Goal: Task Accomplishment & Management: Manage account settings

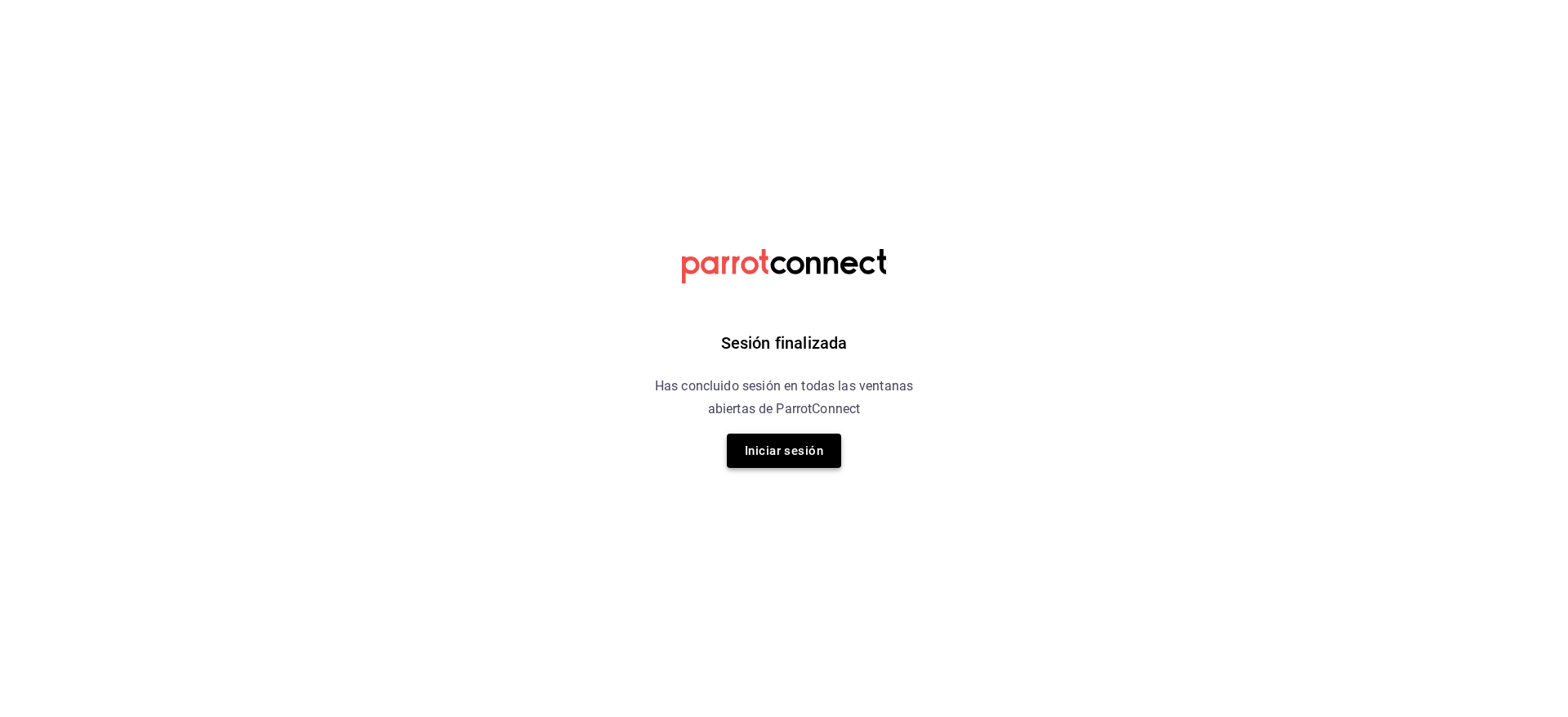
click at [781, 453] on button "Iniciar sesión" at bounding box center [784, 451] width 115 height 34
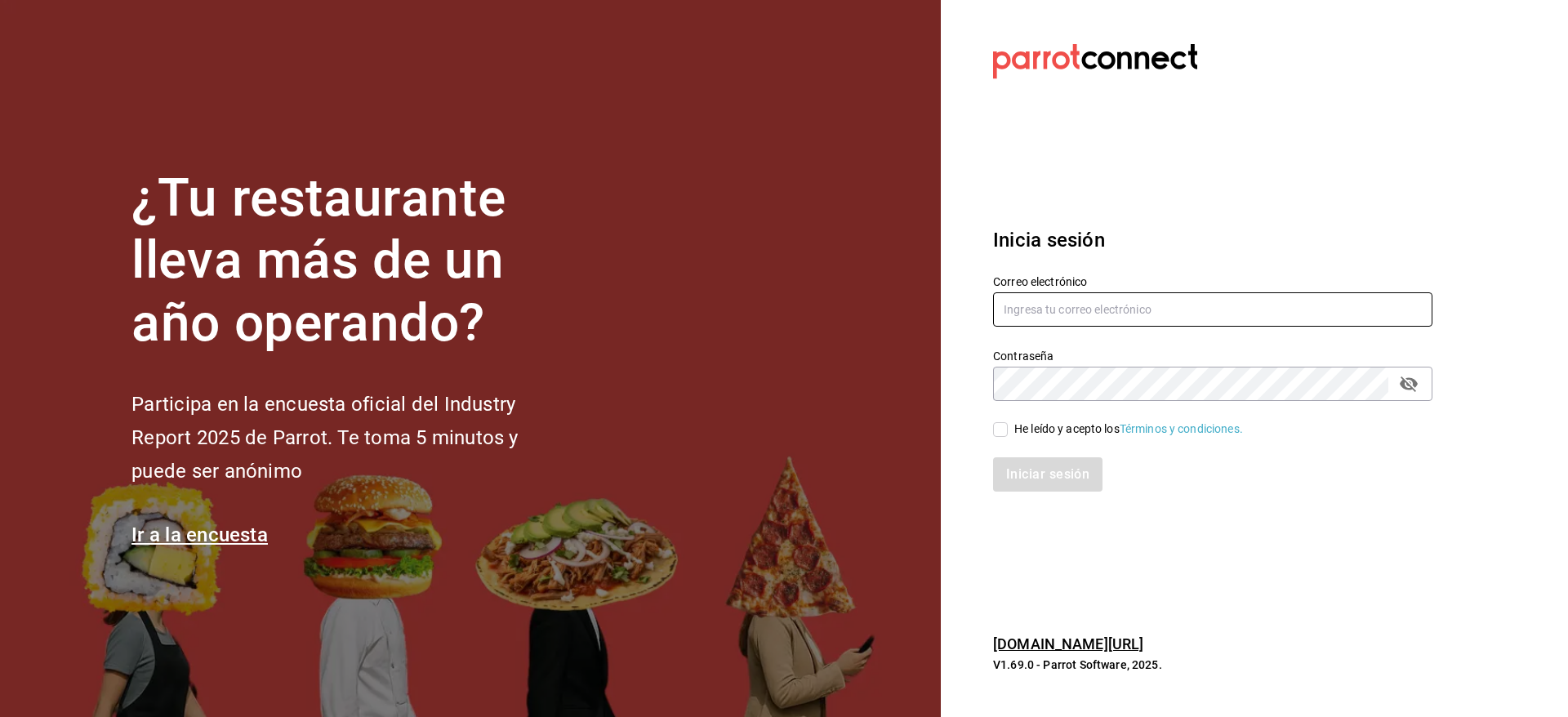
type input "[EMAIL_ADDRESS][DOMAIN_NAME]"
click at [1052, 436] on div "He leído y acepto los Términos y condiciones." at bounding box center [1128, 429] width 229 height 17
click at [1007, 436] on input "He leído y acepto los Términos y condiciones." at bounding box center [1000, 429] width 15 height 15
checkbox input "true"
click at [1054, 473] on button "Iniciar sesión" at bounding box center [1048, 474] width 111 height 34
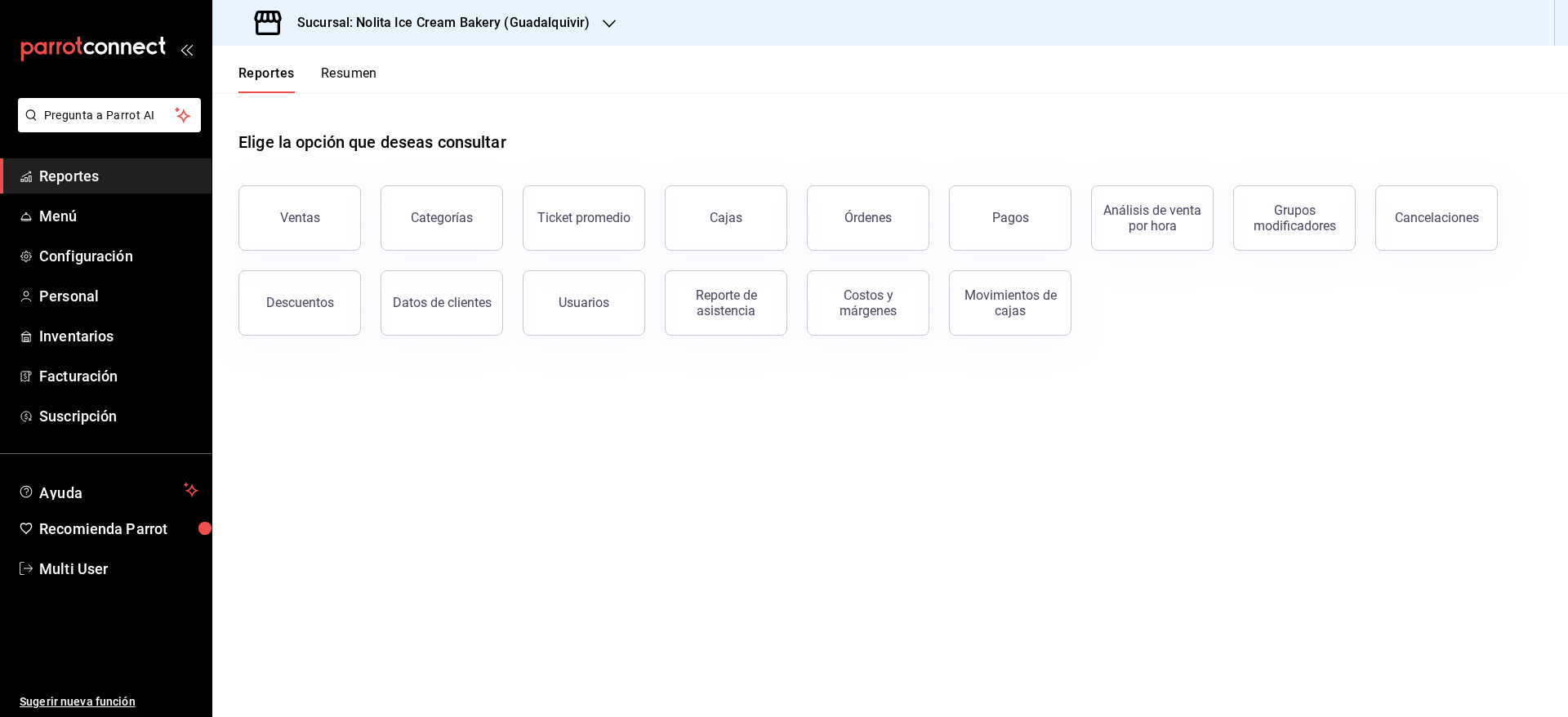
click at [344, 80] on button "Resumen" at bounding box center [349, 79] width 56 height 27
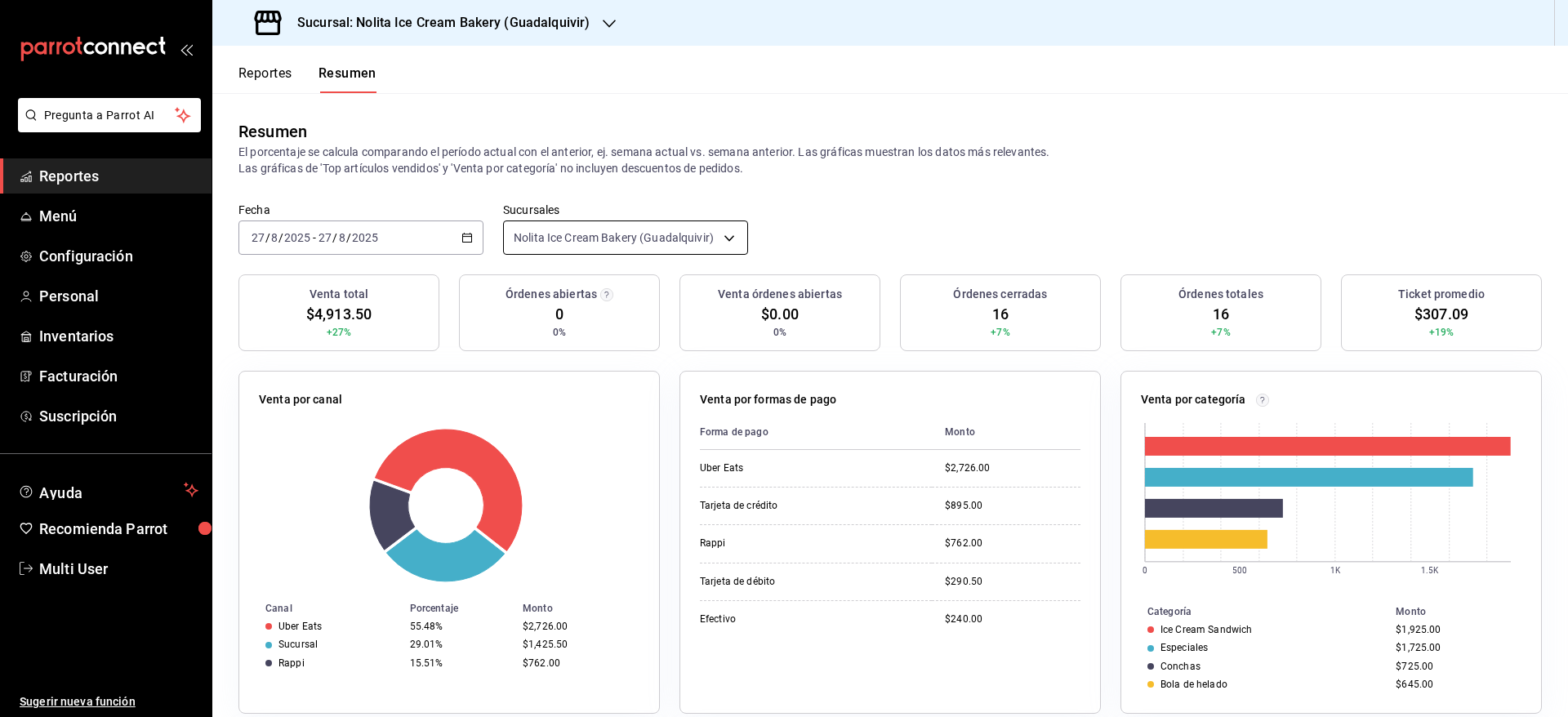
click at [625, 226] on body "Pregunta a Parrot AI Reportes Menú Configuración Personal Inventarios Facturaci…" at bounding box center [784, 358] width 1568 height 717
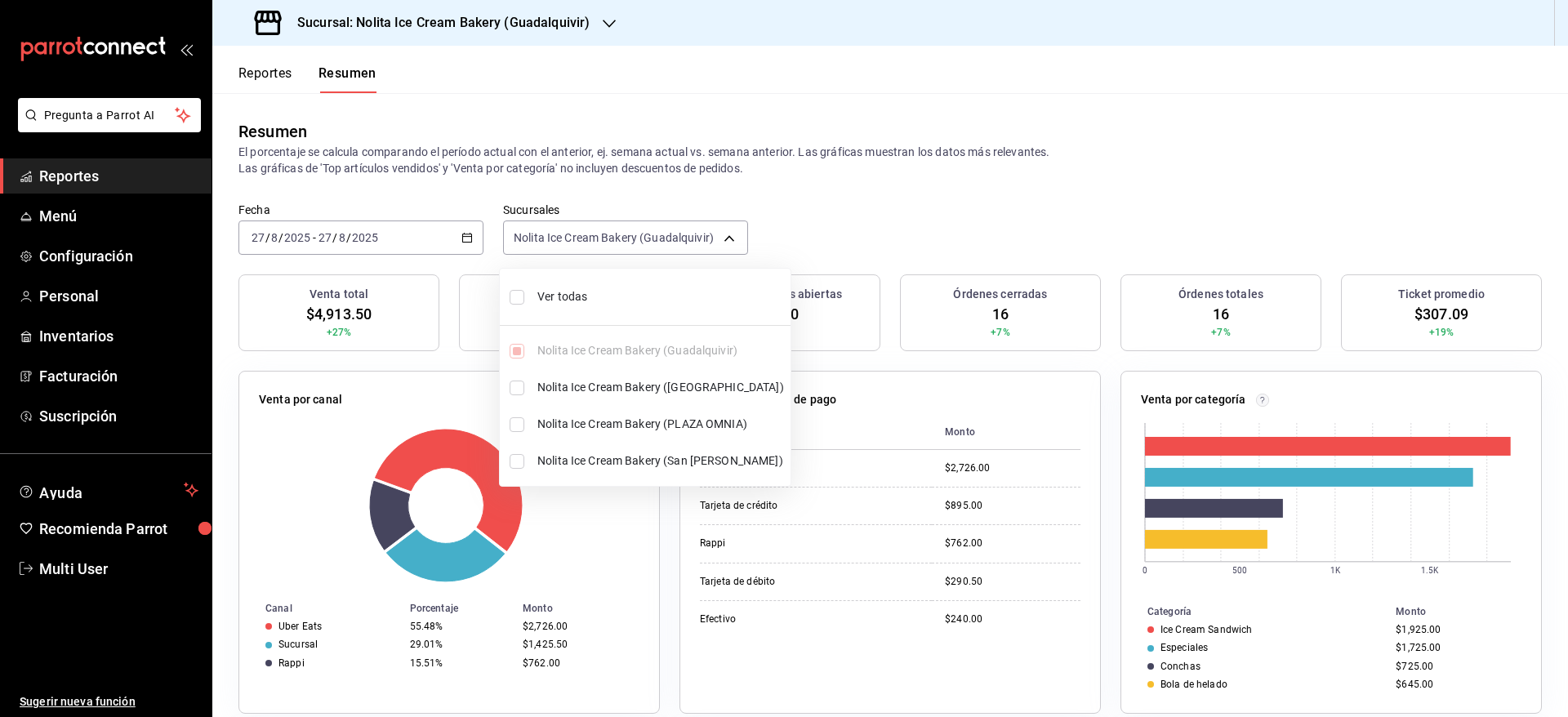
click at [515, 305] on li "Ver todas" at bounding box center [645, 297] width 291 height 44
type input "[object Object],[object Object],[object Object],[object Object]"
checkbox input "true"
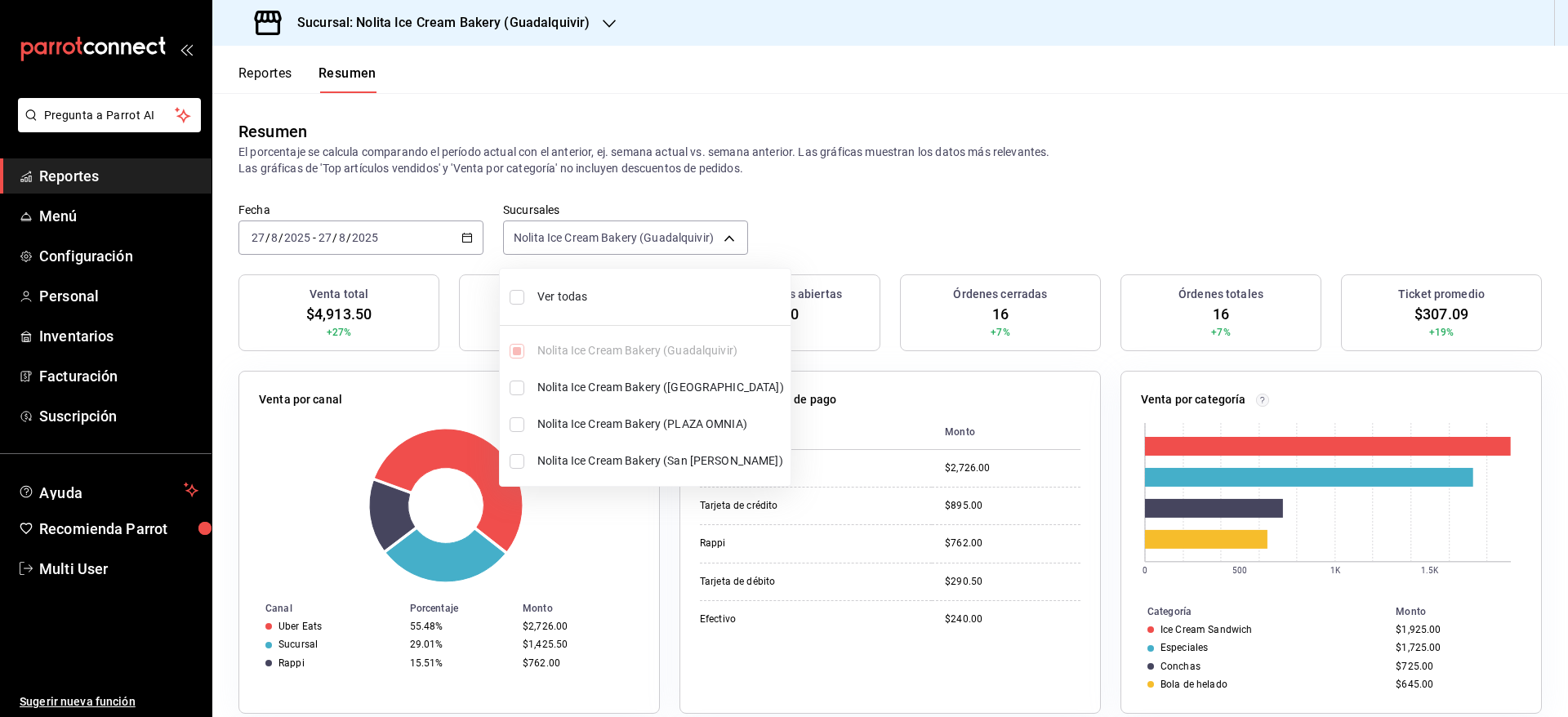
checkbox input "true"
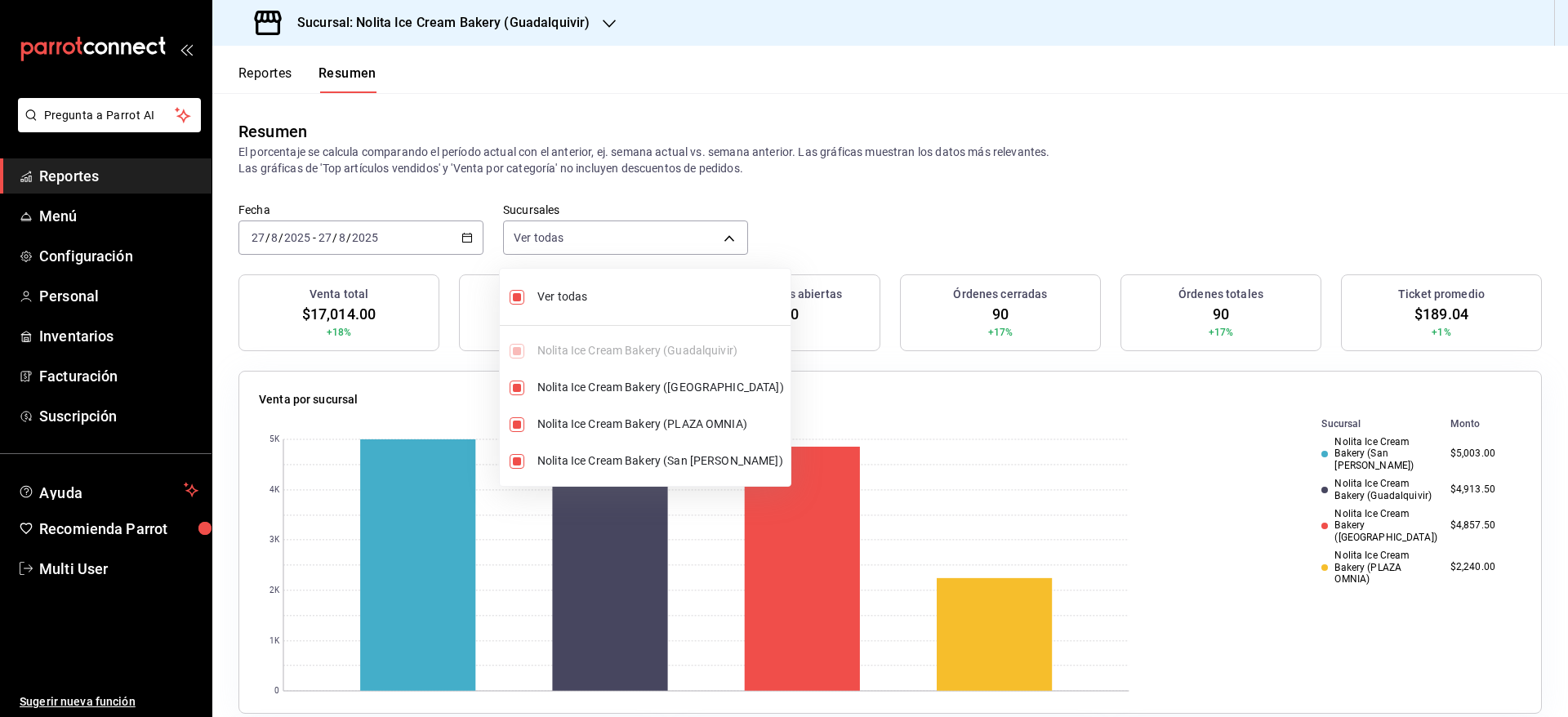
click at [1001, 216] on div at bounding box center [784, 358] width 1568 height 717
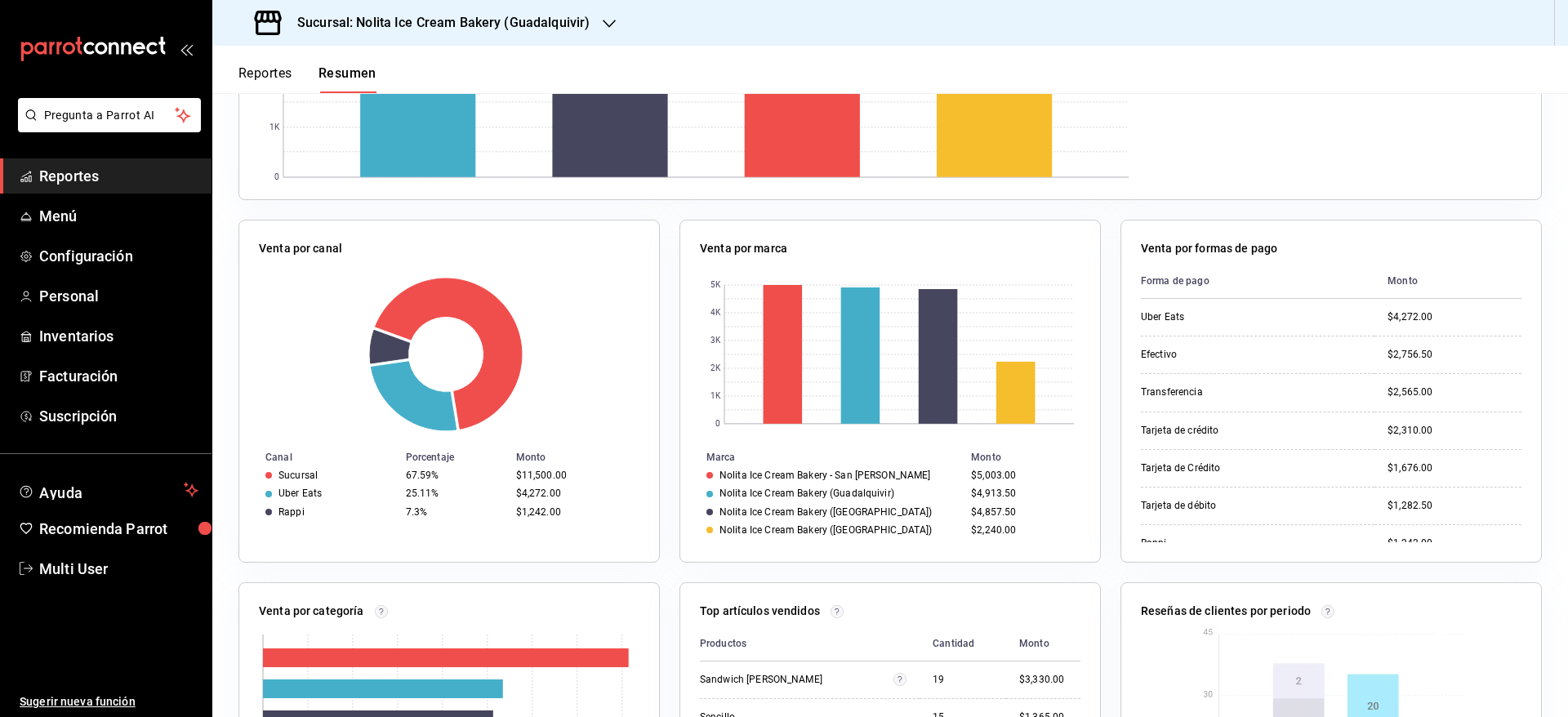
click at [27, 176] on icon "mailbox folders" at bounding box center [26, 175] width 13 height 13
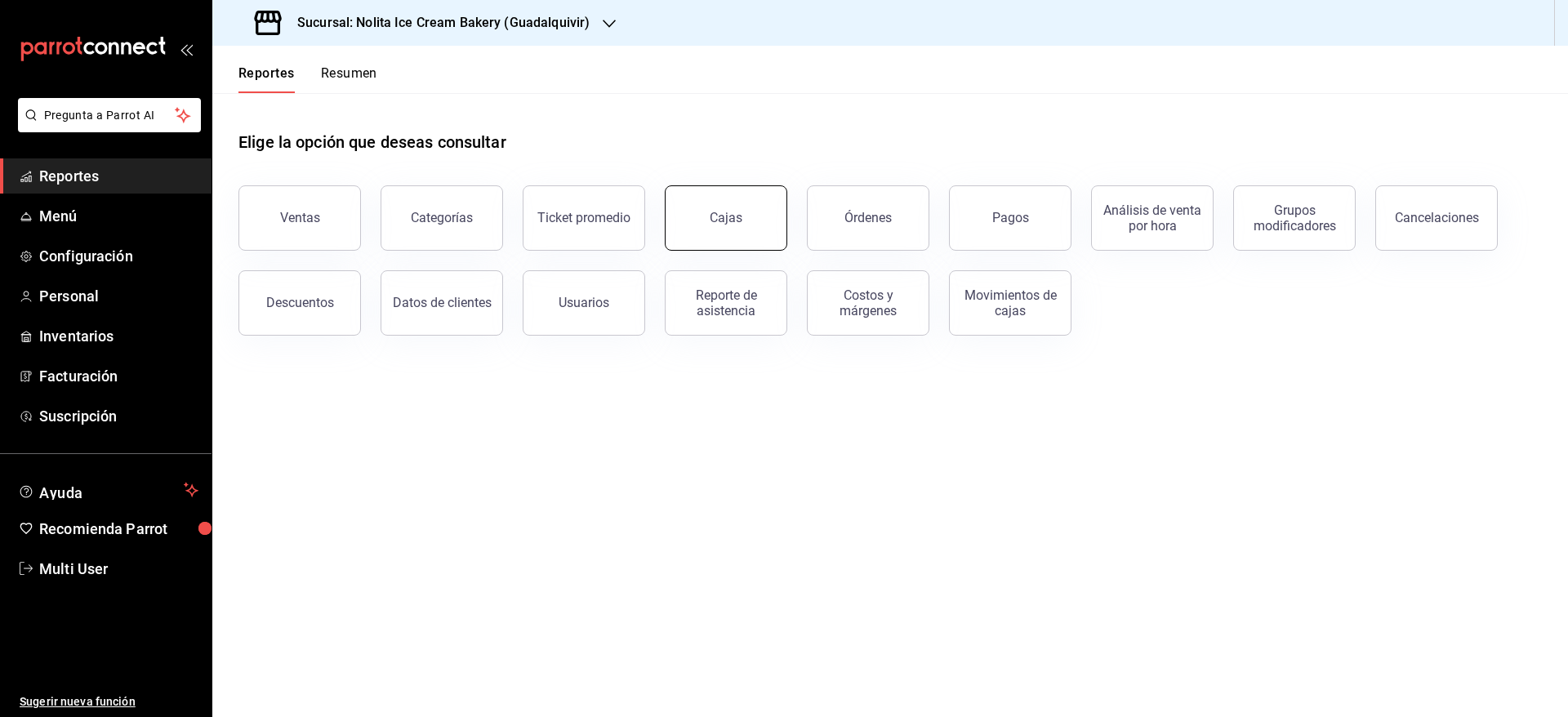
click at [733, 221] on div "Cajas" at bounding box center [726, 217] width 33 height 15
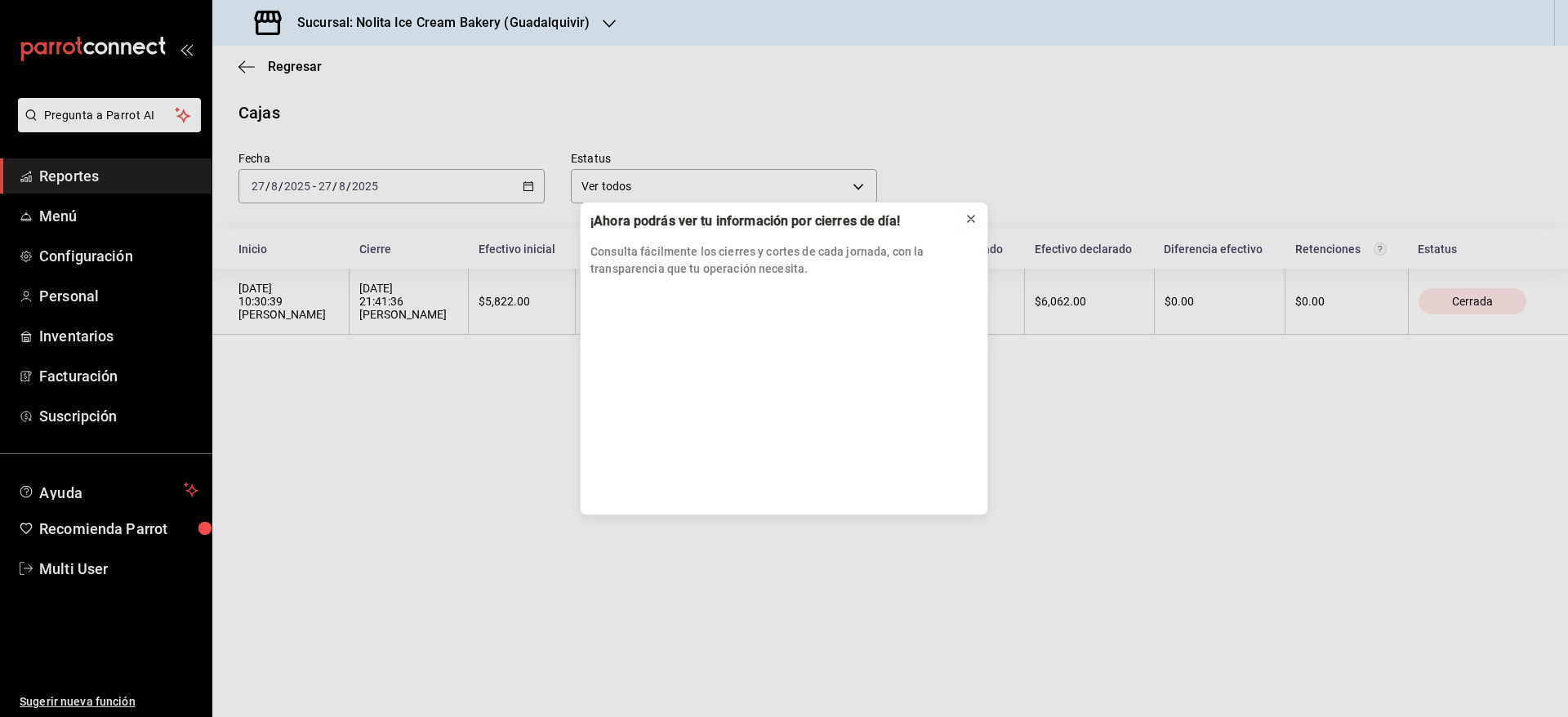
click at [971, 222] on icon at bounding box center [971, 218] width 13 height 13
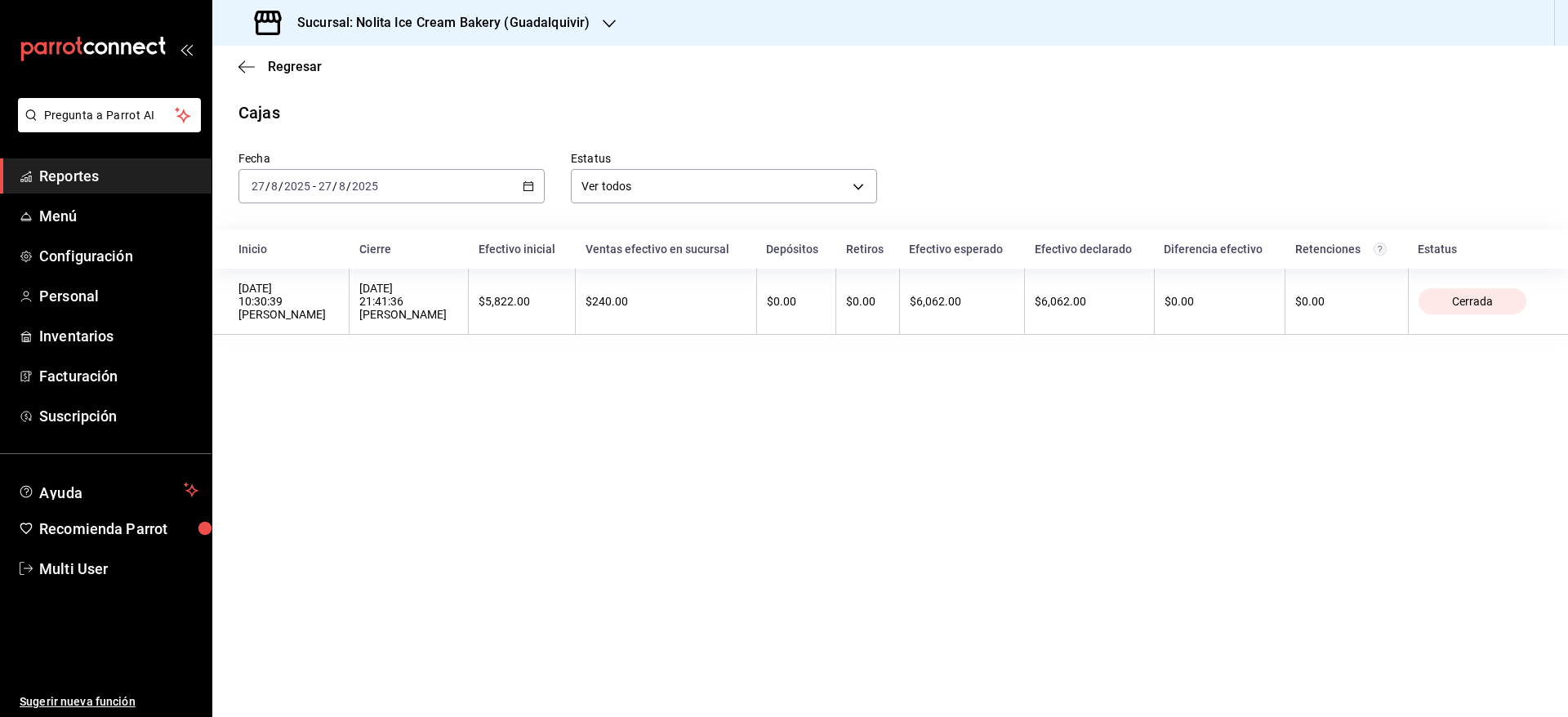
click at [454, 189] on div "[DATE] [DATE] - [DATE] [DATE]" at bounding box center [392, 186] width 306 height 34
click at [273, 319] on li "Semana actual" at bounding box center [316, 309] width 152 height 37
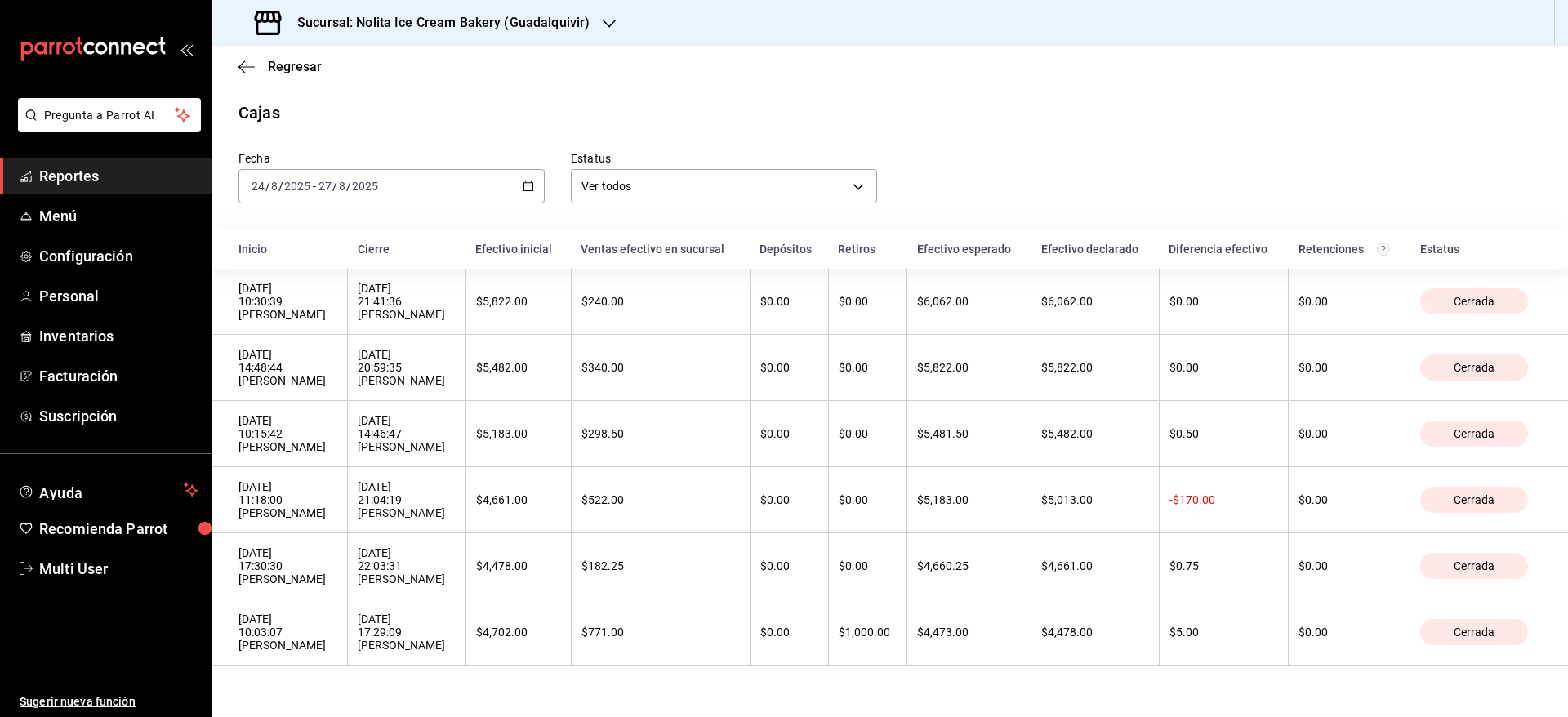
click at [502, 21] on h3 "Sucursal: Nolita Ice Cream Bakery (Guadalquivir)" at bounding box center [437, 22] width 306 height 20
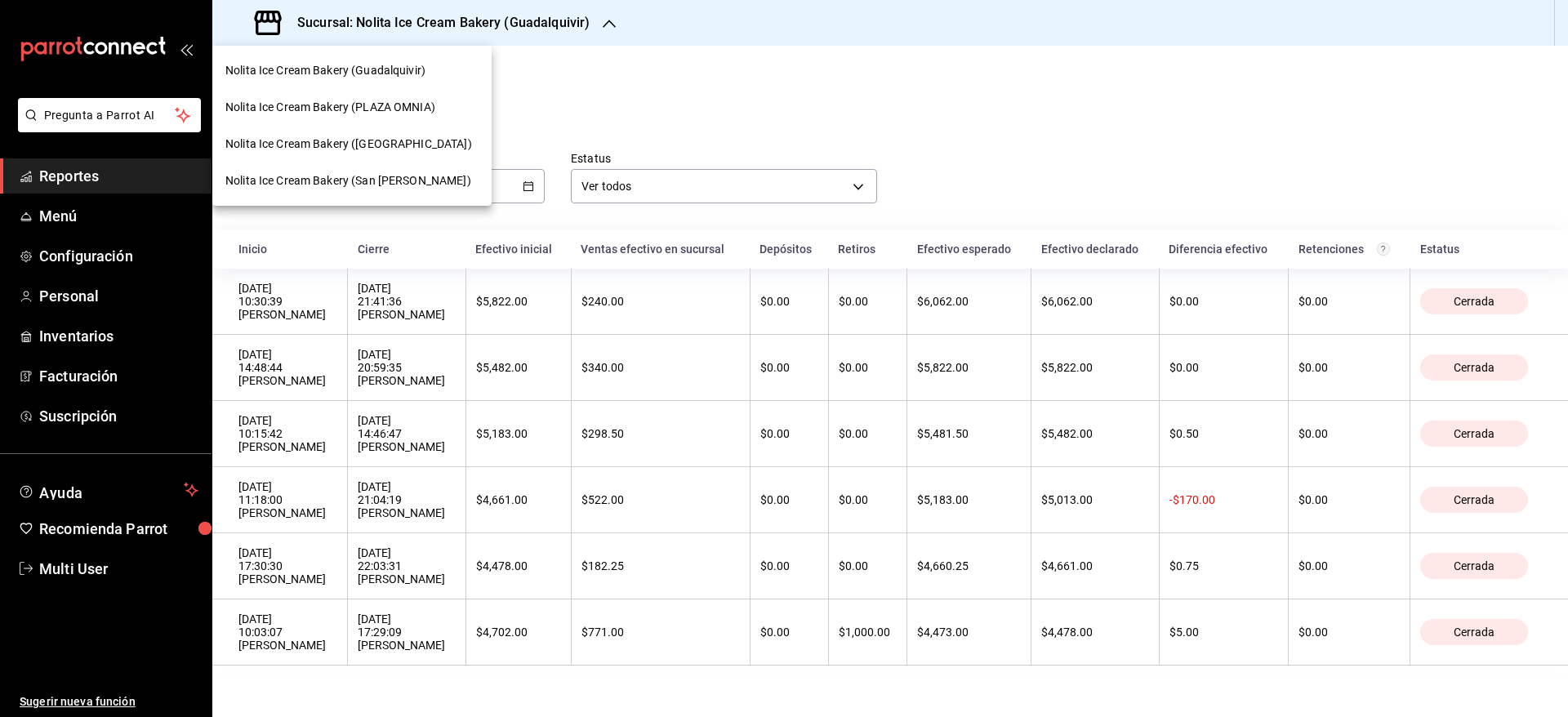
click at [415, 98] on span "Nolita Ice Cream Bakery (PLAZA OMNIA)" at bounding box center [330, 107] width 210 height 17
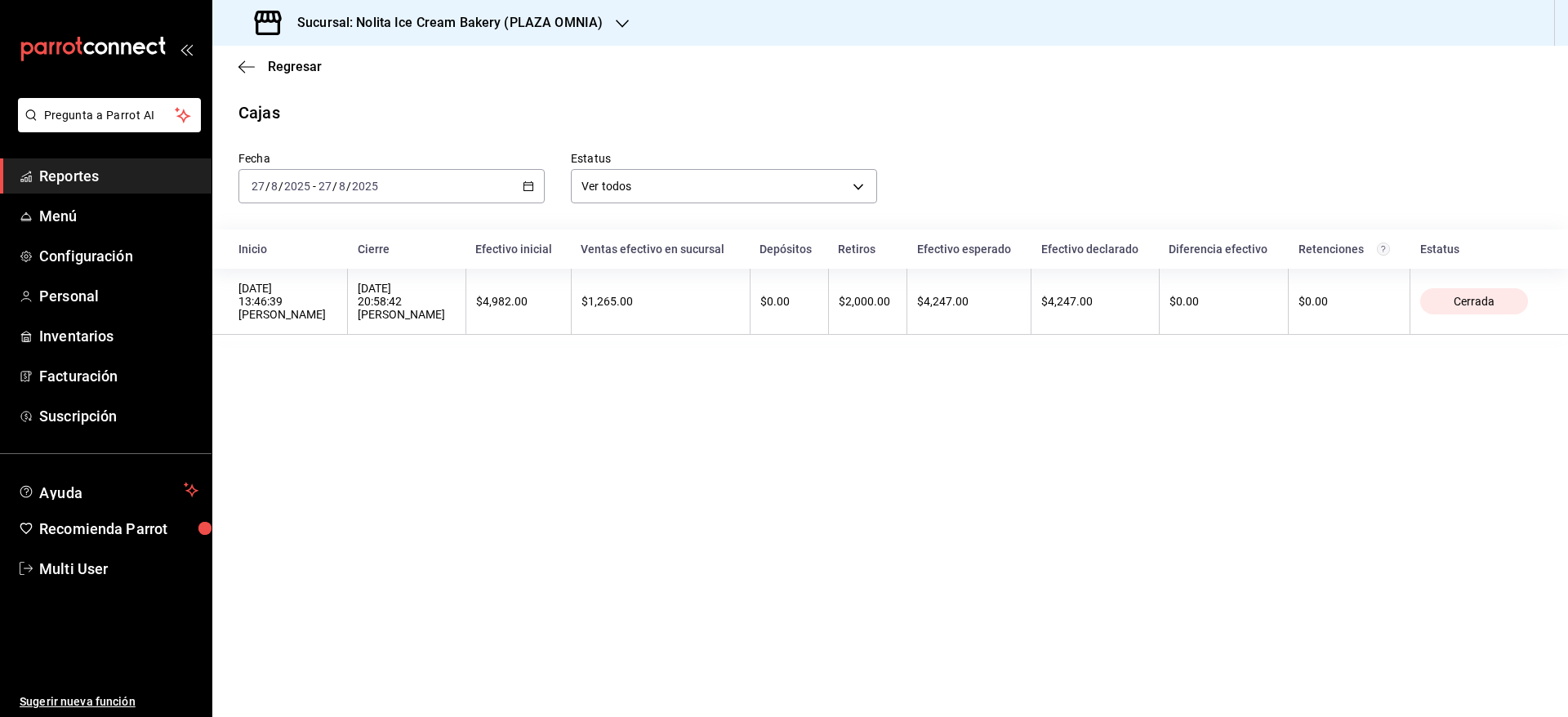
click at [399, 178] on div "[DATE] [DATE] - [DATE] [DATE]" at bounding box center [392, 186] width 306 height 34
click at [322, 308] on span "Semana actual" at bounding box center [316, 309] width 127 height 17
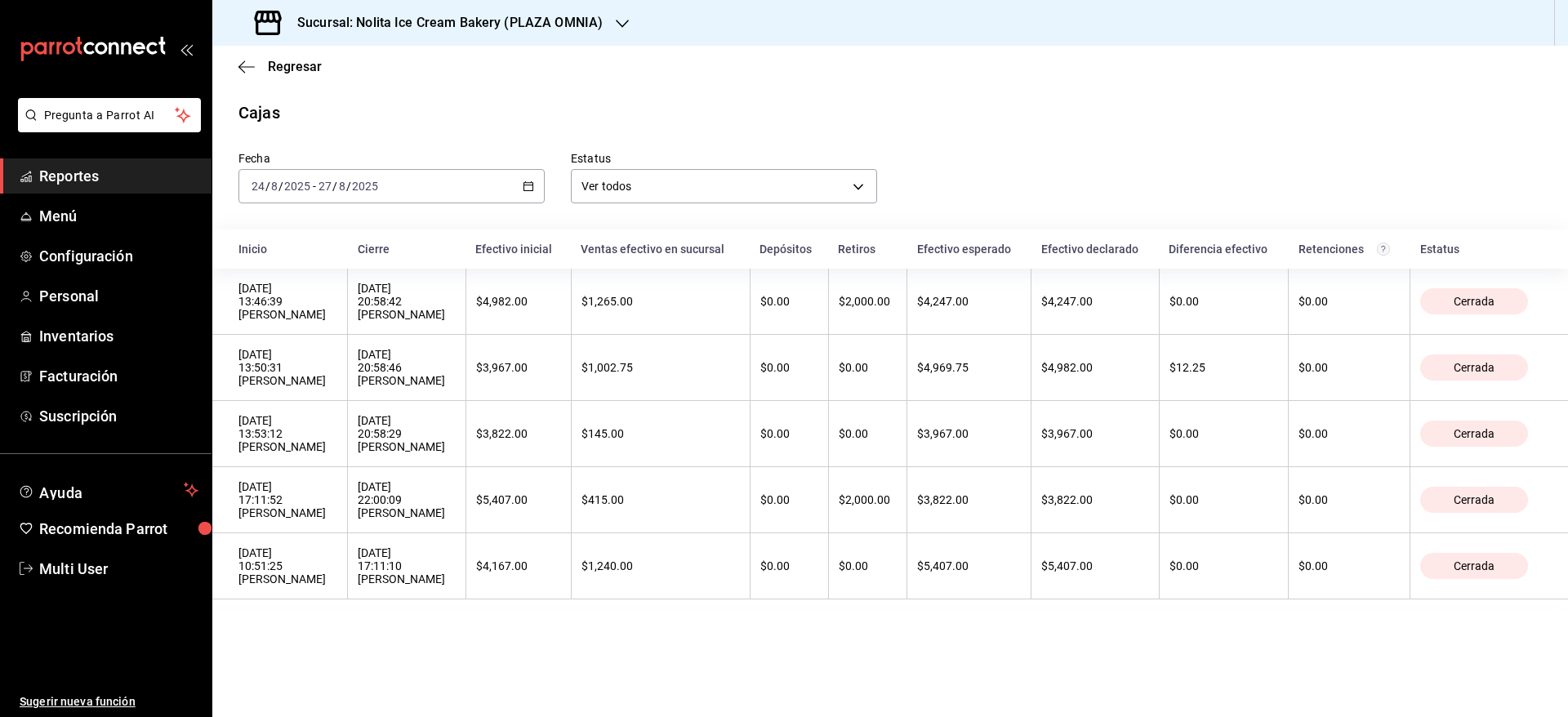
click at [556, 21] on h3 "Sucursal: Nolita Ice Cream Bakery (PLAZA OMNIA)" at bounding box center [443, 22] width 318 height 20
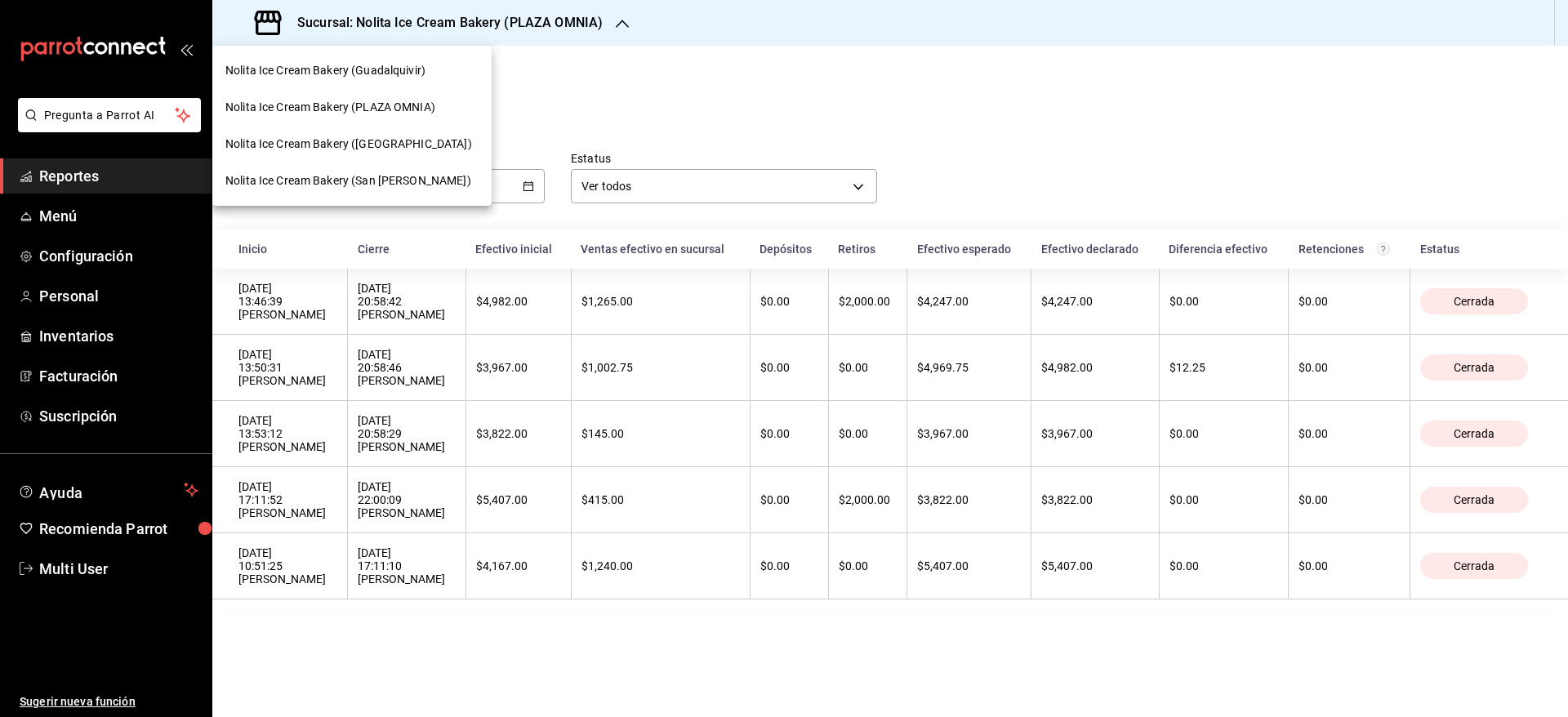
click at [399, 144] on span "Nolita Ice Cream Bakery ([GEOGRAPHIC_DATA])" at bounding box center [348, 144] width 246 height 17
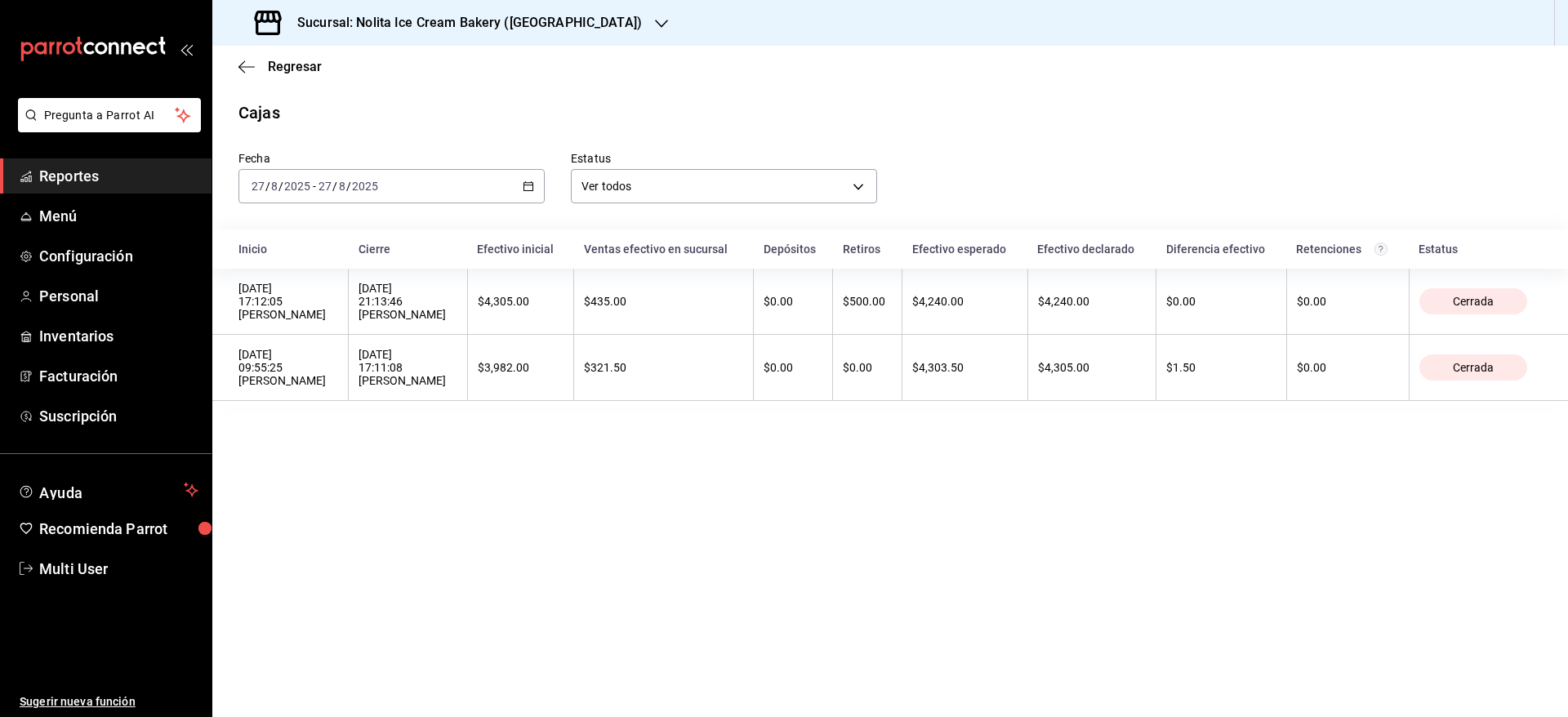
click at [436, 26] on h3 "Sucursal: Nolita Ice Cream Bakery ([GEOGRAPHIC_DATA])" at bounding box center [463, 22] width 358 height 20
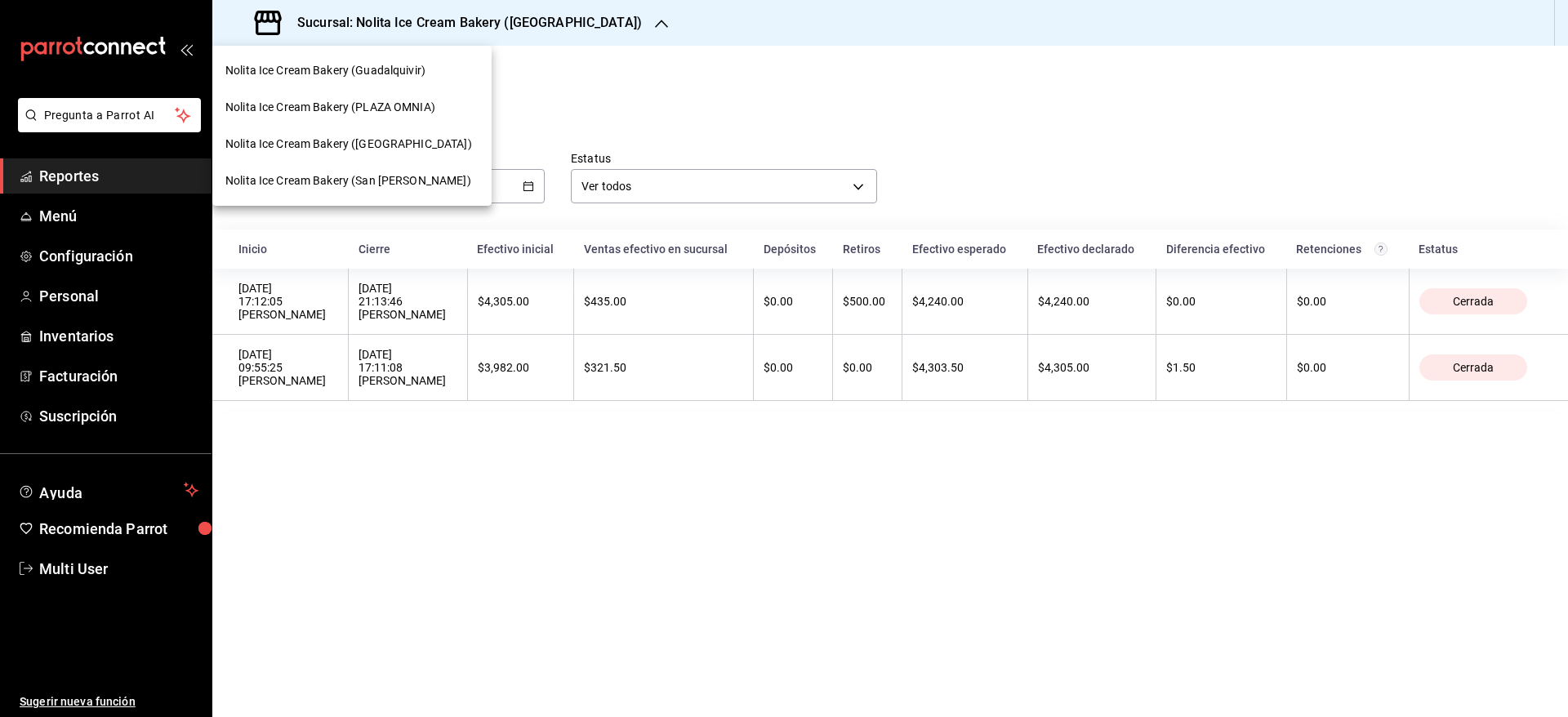
click at [371, 176] on span "Nolita Ice Cream Bakery (San [PERSON_NAME])" at bounding box center [347, 181] width 246 height 17
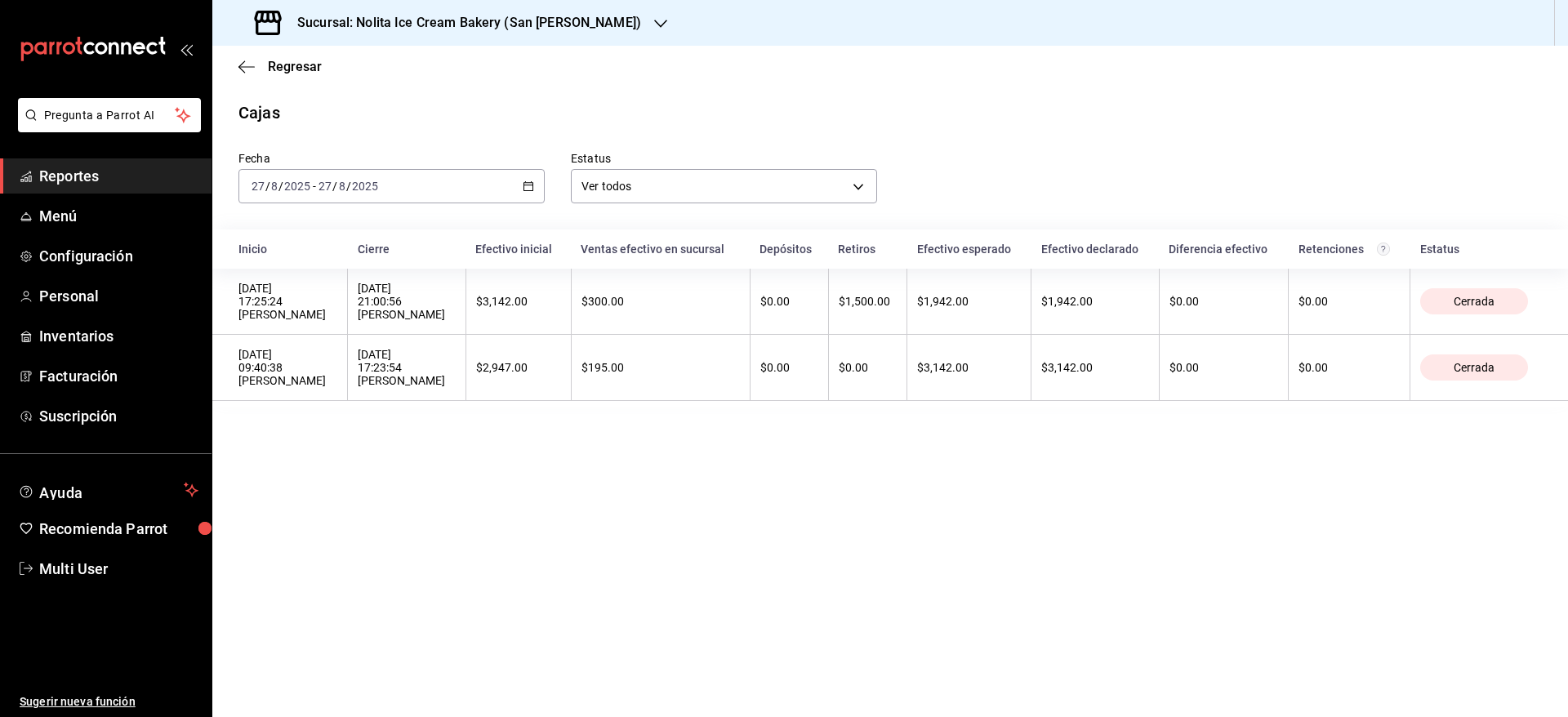
click at [419, 181] on div "[DATE] [DATE] - [DATE] [DATE]" at bounding box center [392, 186] width 306 height 34
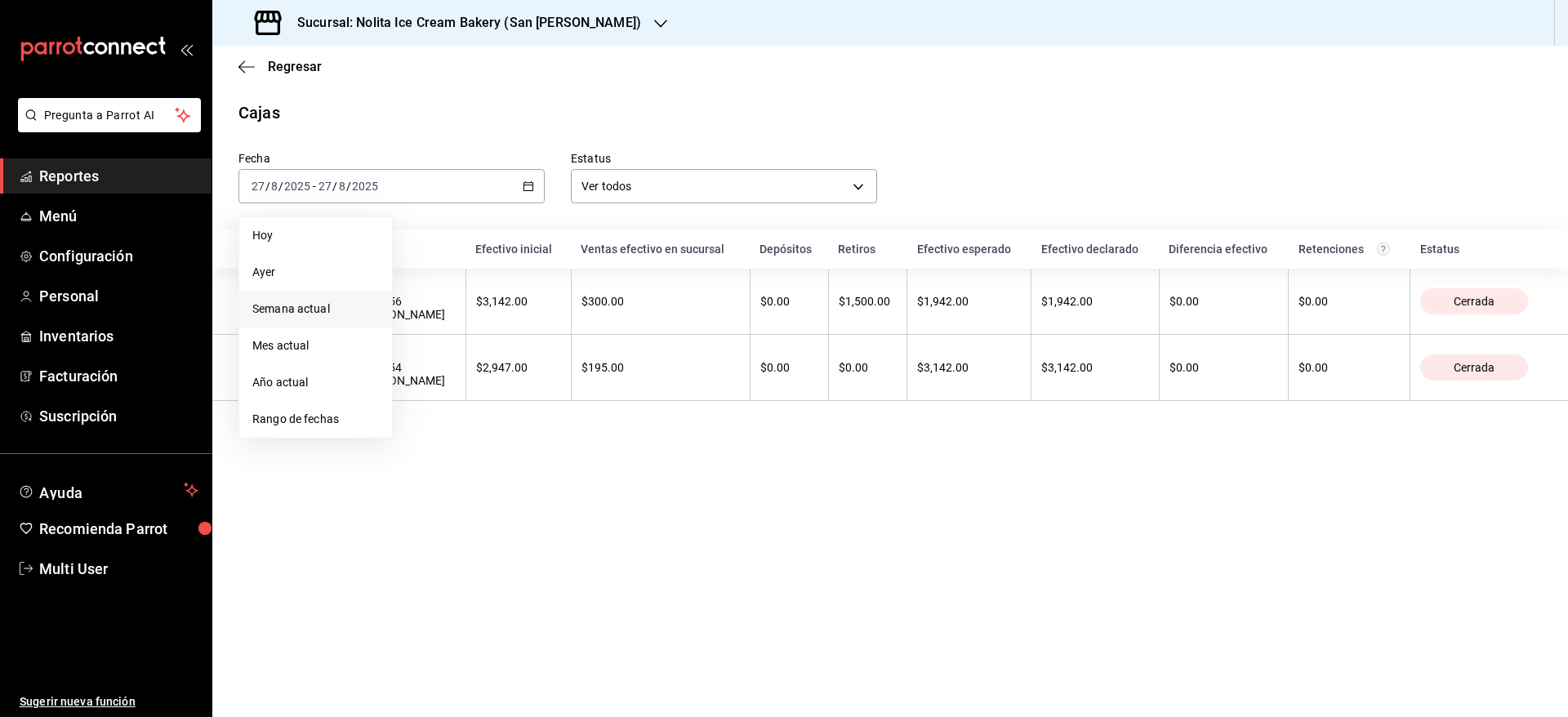
click at [312, 306] on span "Semana actual" at bounding box center [316, 309] width 127 height 17
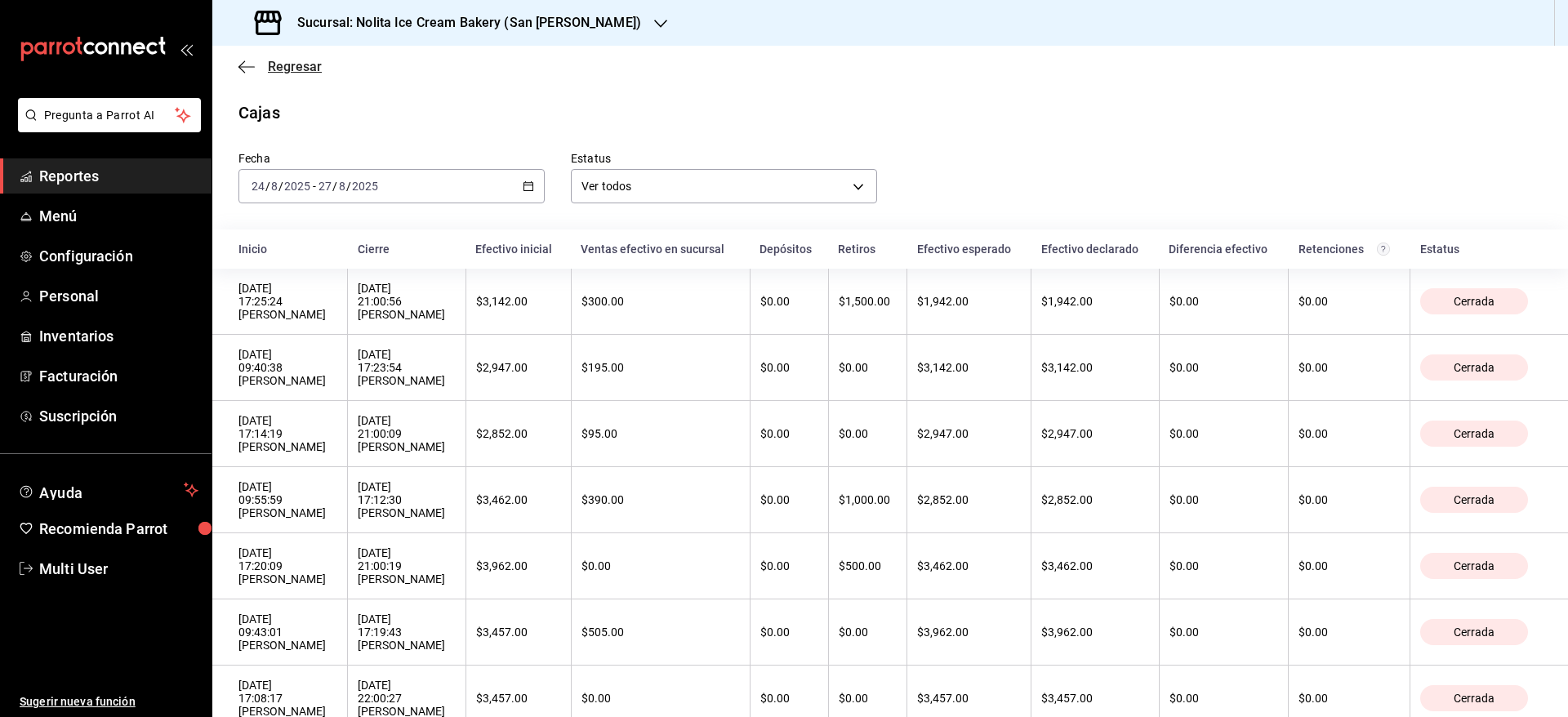
click at [308, 62] on span "Regresar" at bounding box center [294, 67] width 54 height 15
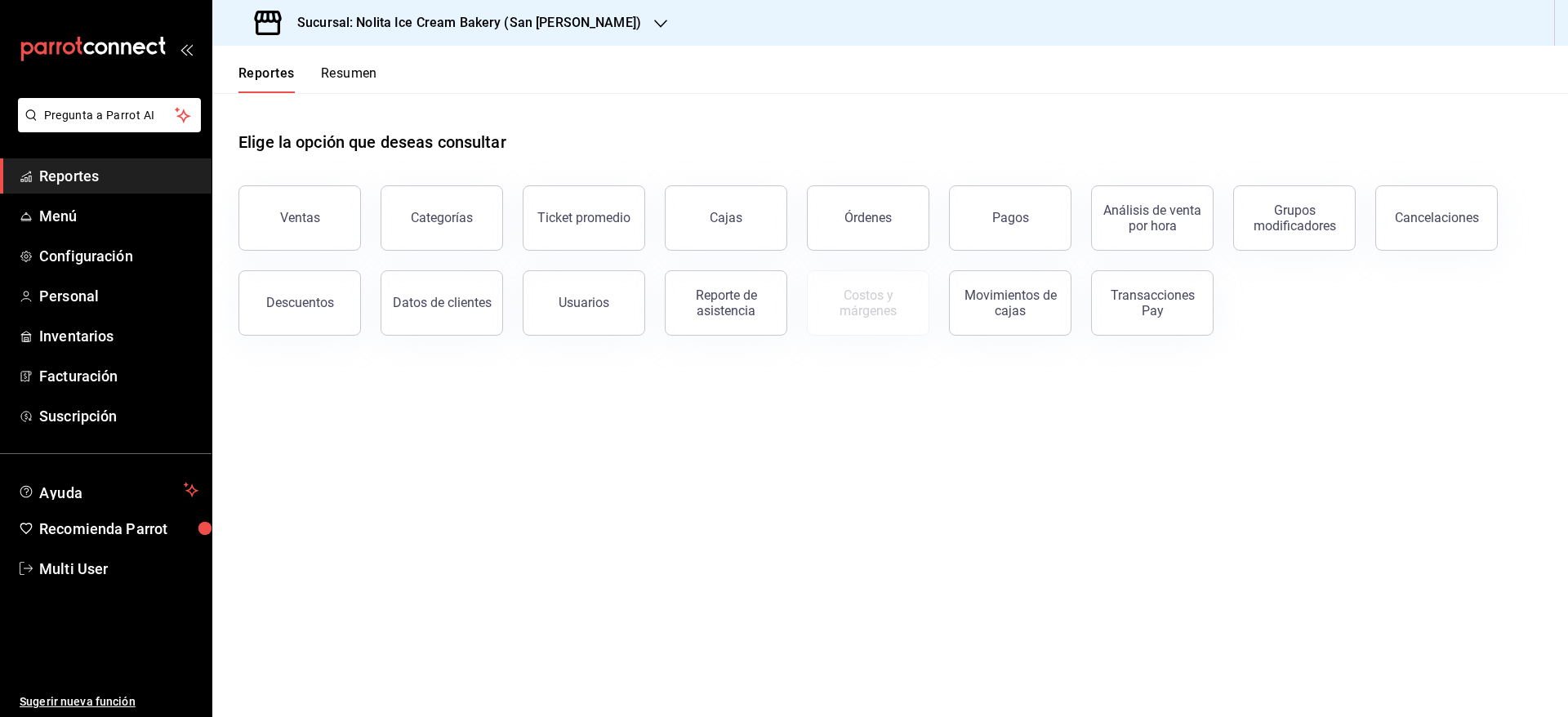
click at [362, 80] on button "Resumen" at bounding box center [349, 79] width 56 height 27
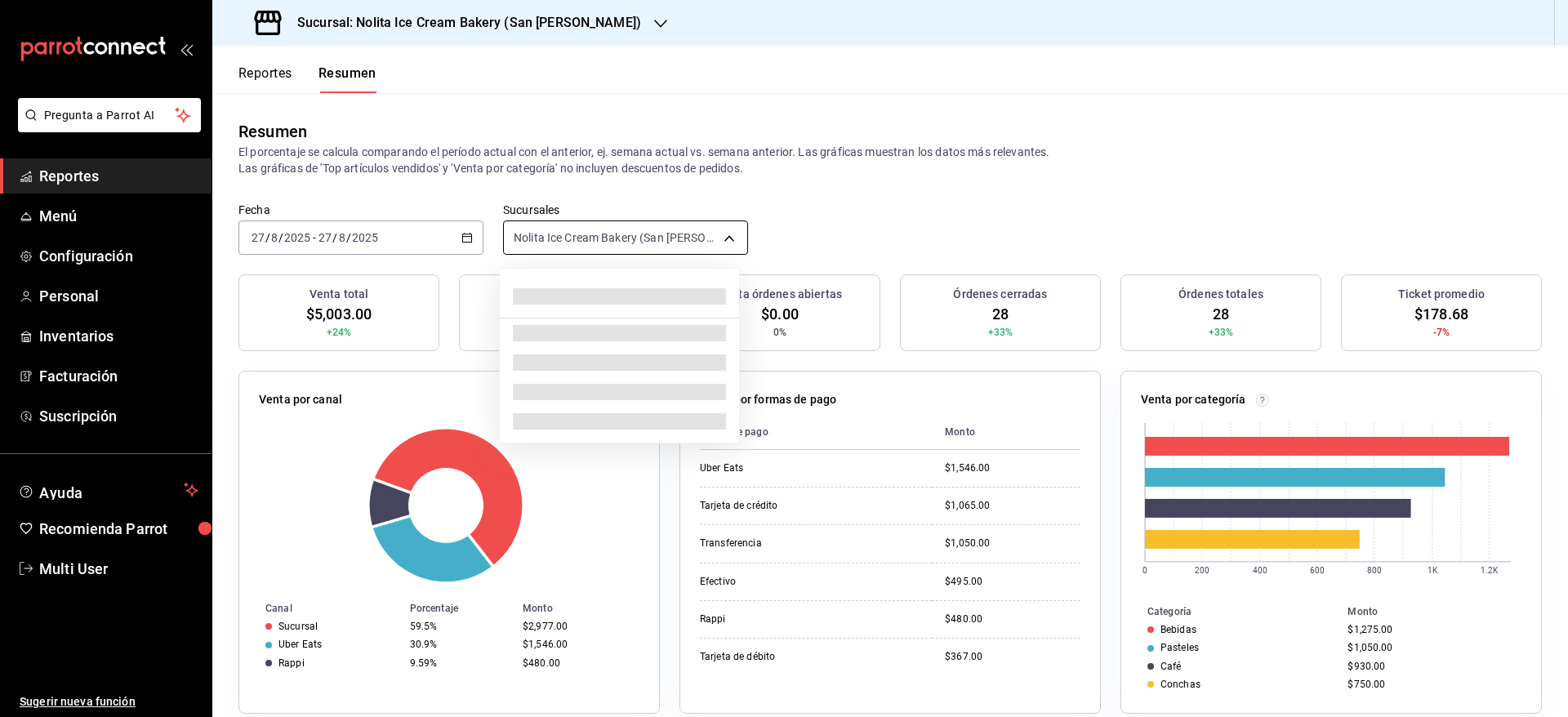
click at [609, 237] on body "Pregunta a Parrot AI Reportes Menú Configuración Personal Inventarios Facturaci…" at bounding box center [784, 358] width 1568 height 717
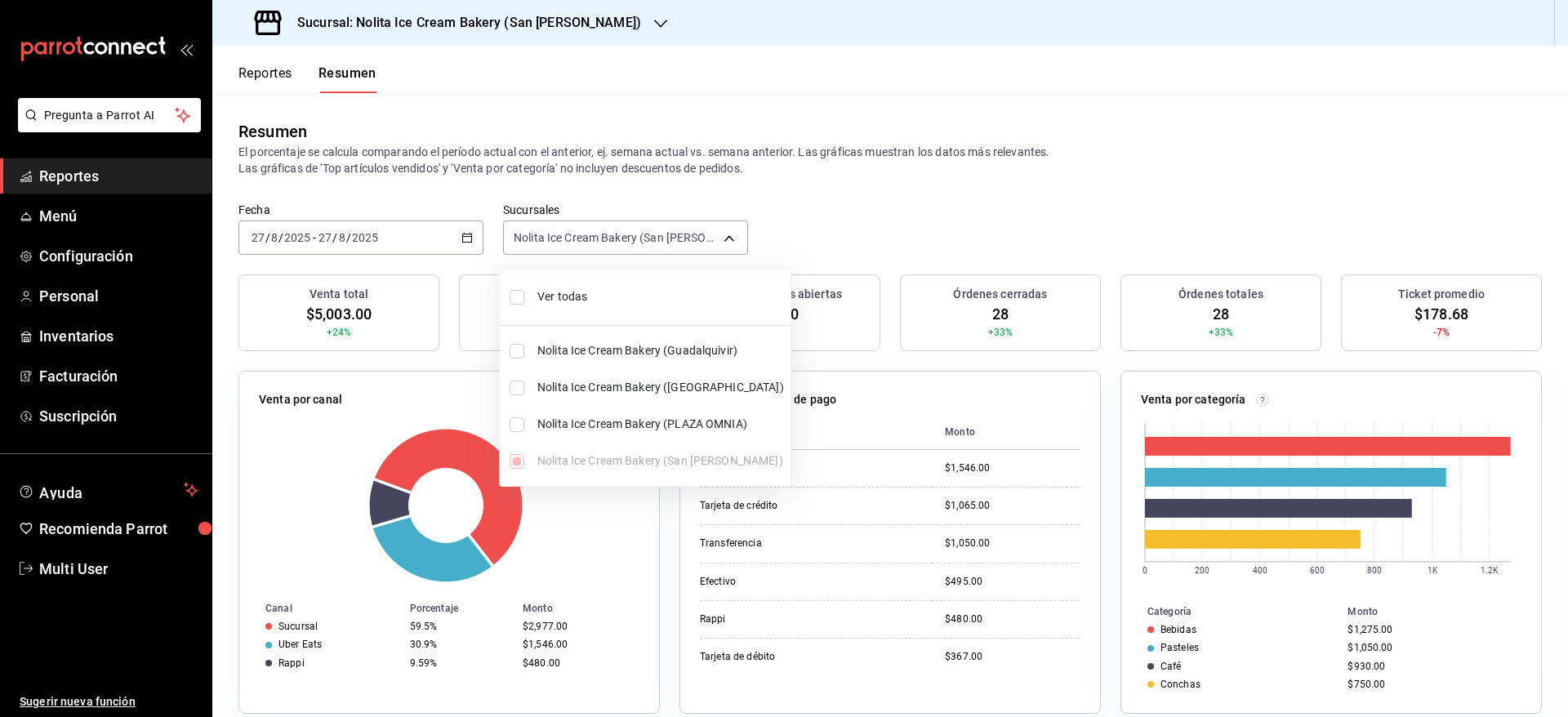
click at [566, 305] on span "Ver todas" at bounding box center [661, 297] width 246 height 17
type input "[object Object],[object Object],[object Object],[object Object]"
checkbox input "true"
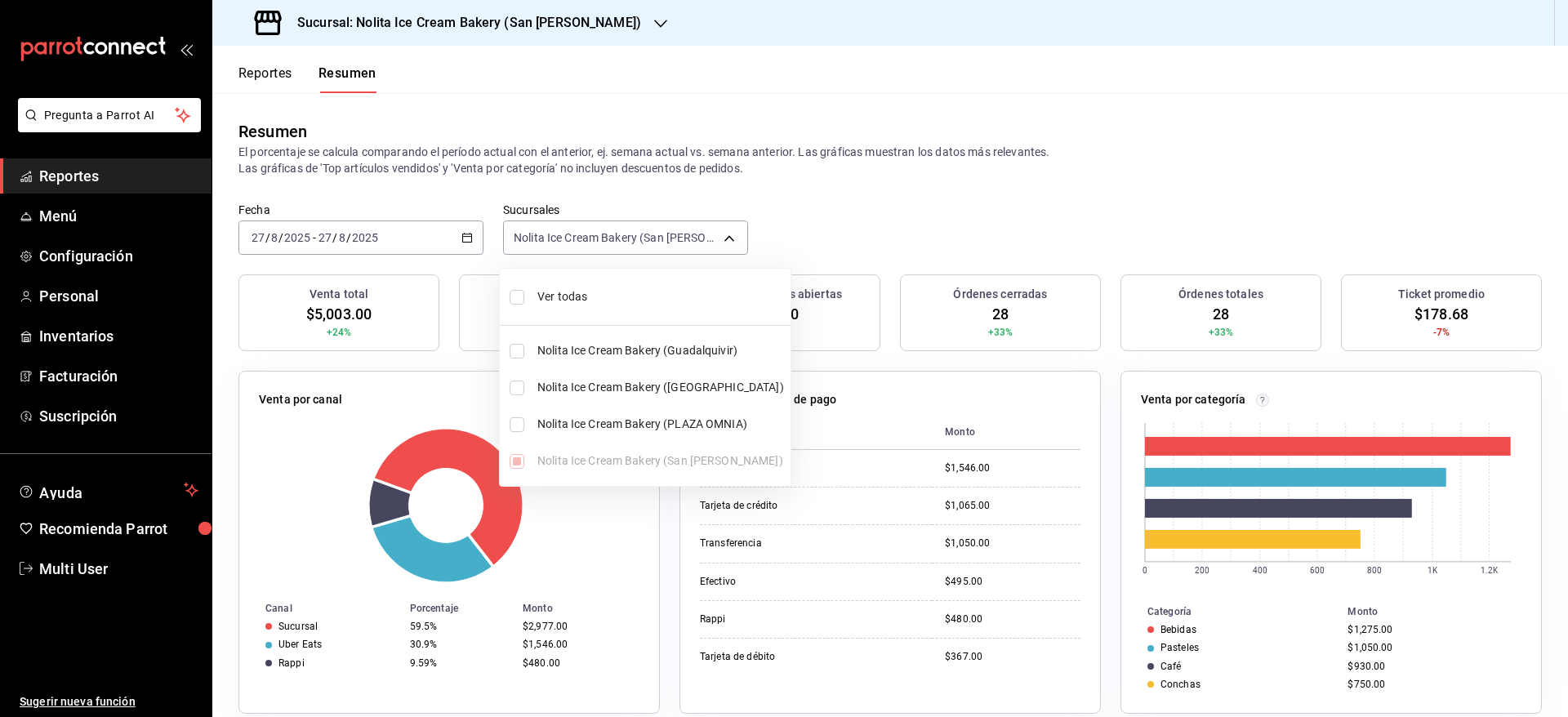
checkbox input "true"
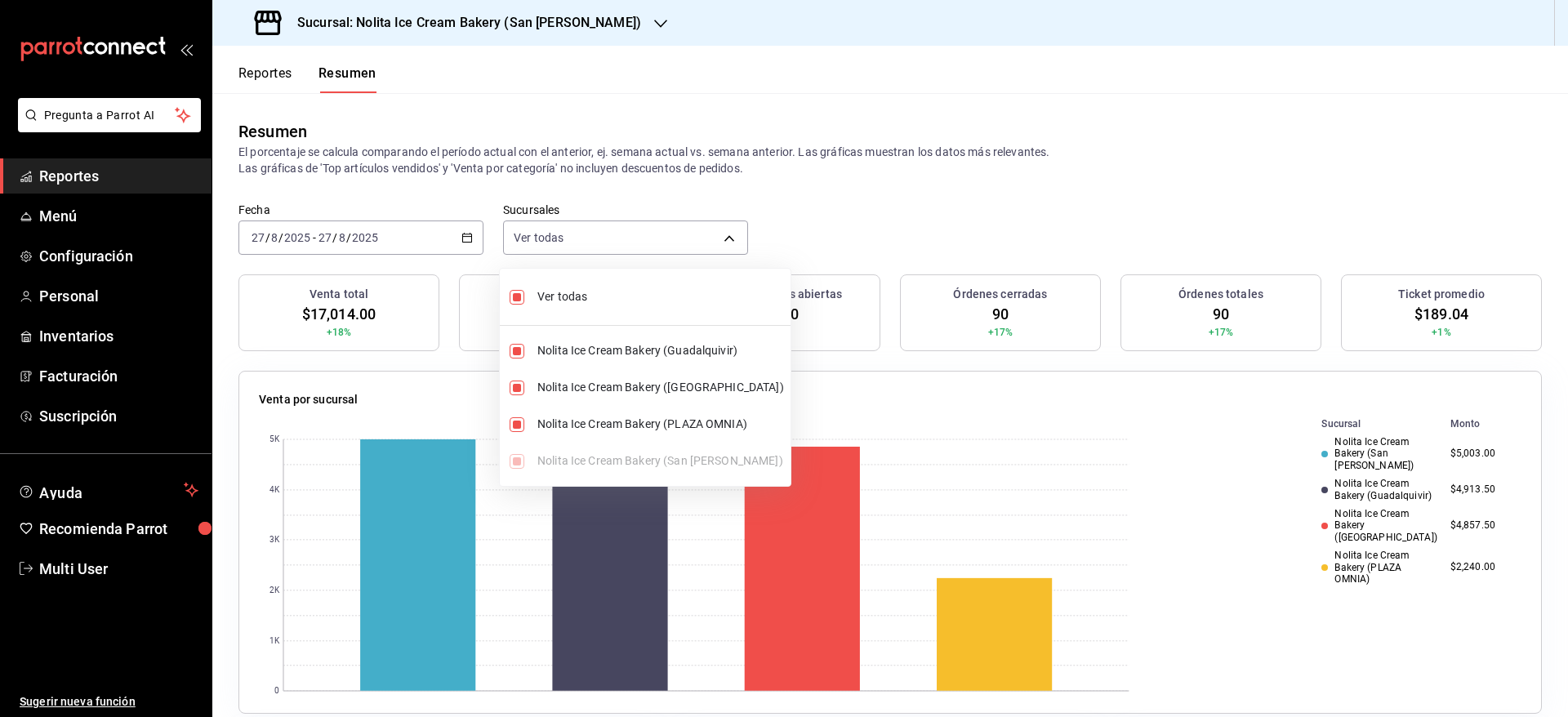
click at [578, 151] on div at bounding box center [784, 358] width 1568 height 717
